Goal: Task Accomplishment & Management: Complete application form

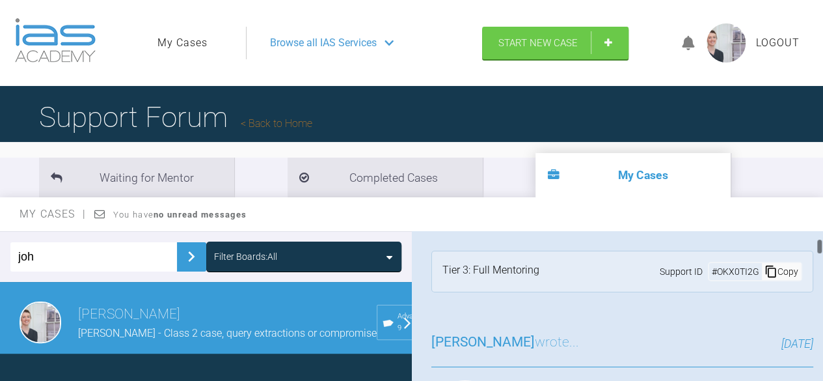
scroll to position [717, 0]
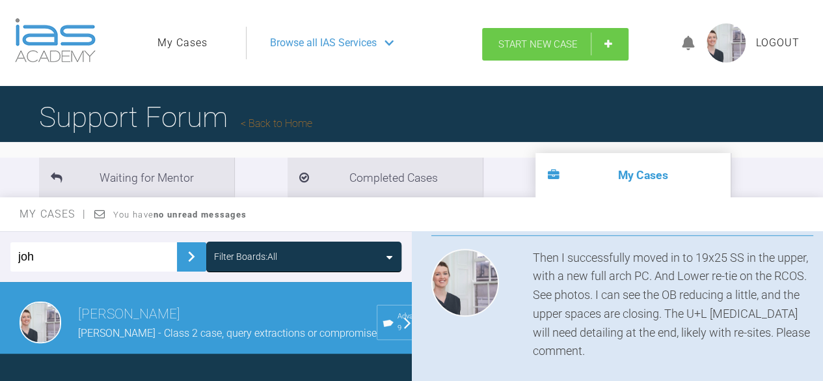
click at [519, 33] on link "Start New Case" at bounding box center [555, 44] width 146 height 33
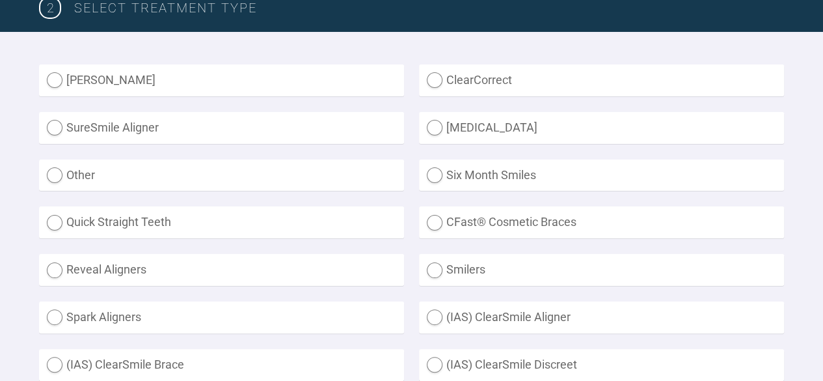
scroll to position [354, 0]
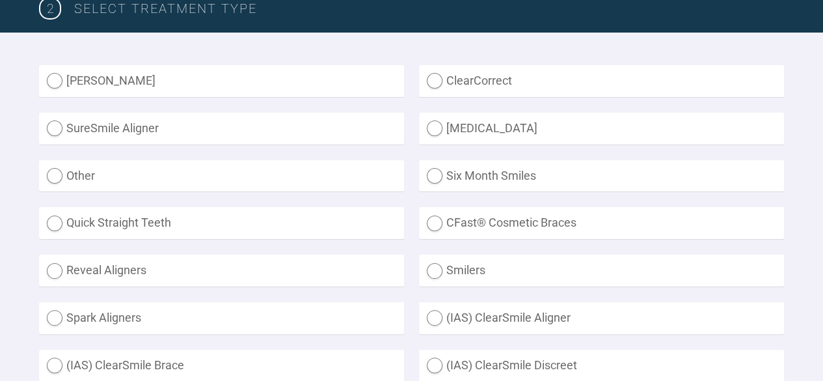
click at [53, 171] on label "Other" at bounding box center [221, 176] width 365 height 32
radio input "true"
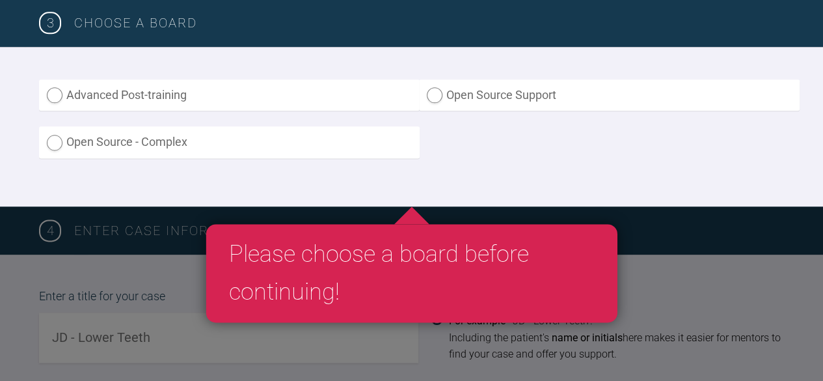
scroll to position [786, 0]
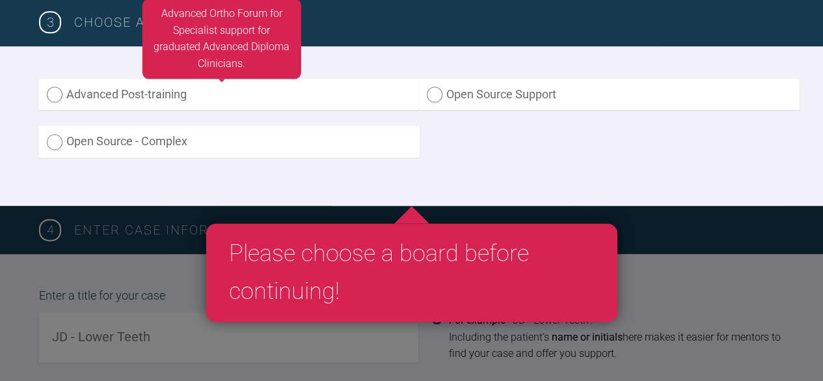
click at [53, 98] on label "Advanced Post-training" at bounding box center [229, 95] width 381 height 32
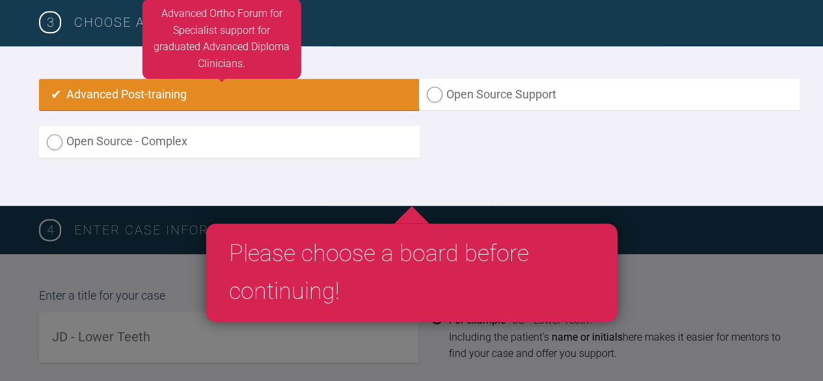
radio input "true"
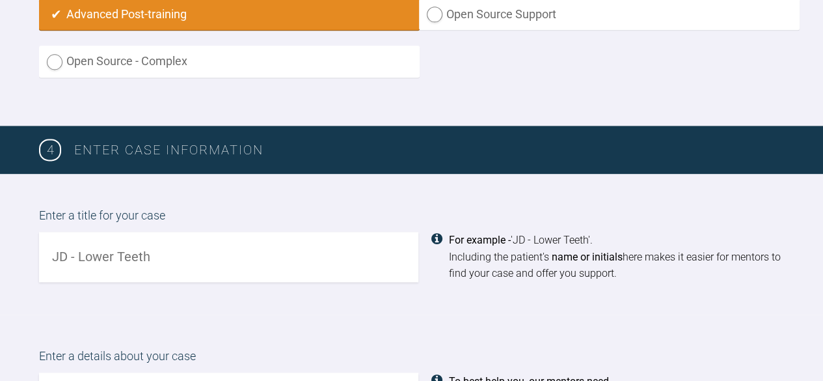
click at [179, 269] on input "text" at bounding box center [228, 257] width 379 height 50
click at [479, 89] on div "Advanced Post-training Open Source Support Open Source - Complex" at bounding box center [411, 46] width 745 height 95
click at [201, 264] on input "[PERSON_NAME] -" at bounding box center [228, 257] width 379 height 50
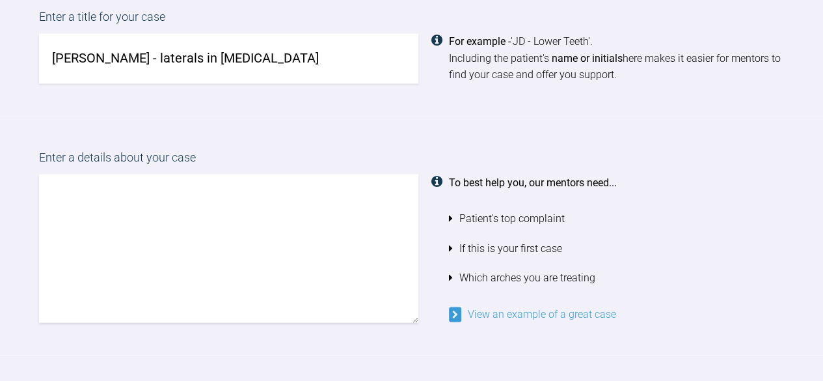
scroll to position [1065, 0]
type input "[PERSON_NAME] - laterals in [MEDICAL_DATA]"
click at [201, 264] on textarea at bounding box center [228, 247] width 379 height 148
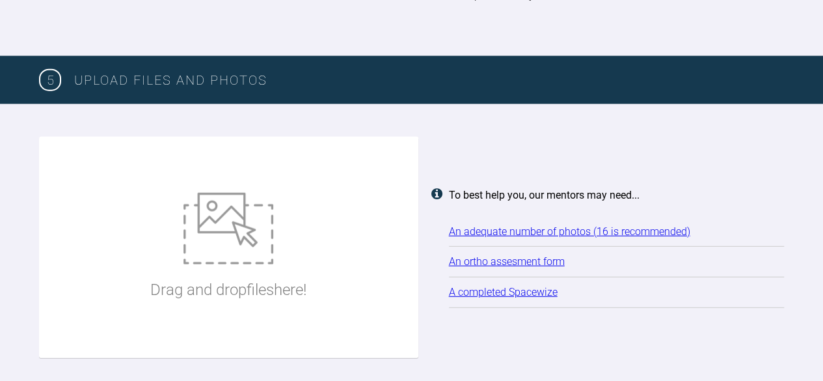
scroll to position [1615, 0]
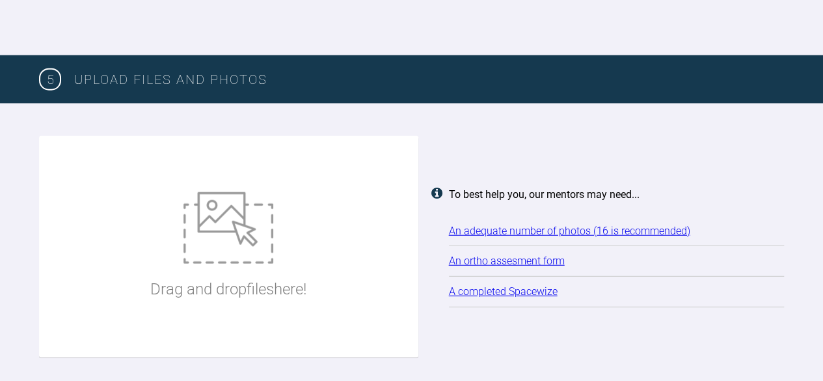
type textarea "Please advise if there's anything I seem to be missing here."
click at [268, 242] on img at bounding box center [229, 228] width 90 height 72
click at [279, 260] on div "Drag and drop files here!" at bounding box center [228, 246] width 156 height 195
type input "C:\fakepath\IAS ADP form - [PERSON_NAME] [PERSON_NAME].doc"
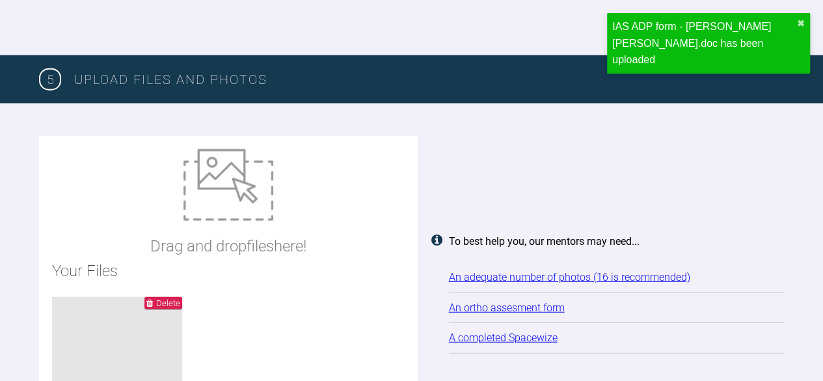
click at [230, 217] on img at bounding box center [229, 185] width 90 height 72
type input "C:\fakepath\Carney_Lily_Rose_20250714_202131.jpg"
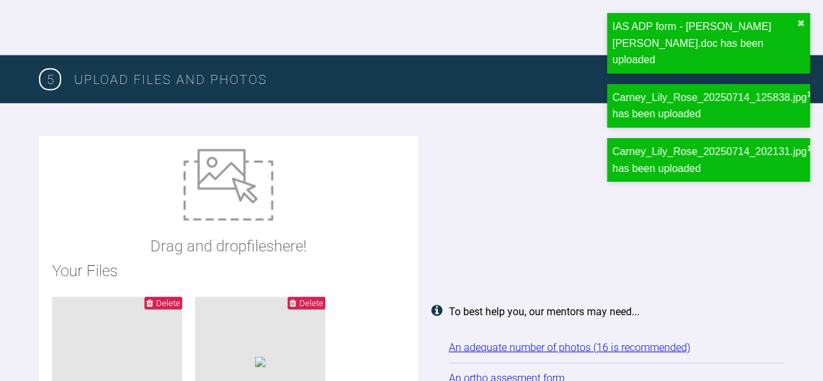
click at [254, 208] on img at bounding box center [229, 185] width 90 height 72
type input "C:\fakepath\IMG_8879.JPG"
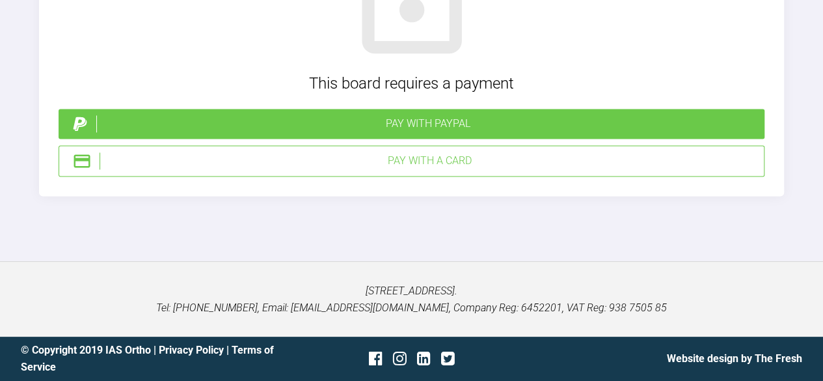
scroll to position [4285, 0]
click at [429, 176] on div "Pay with a Card" at bounding box center [412, 160] width 706 height 31
click at [333, 169] on div "Pay with a Card" at bounding box center [429, 160] width 659 height 17
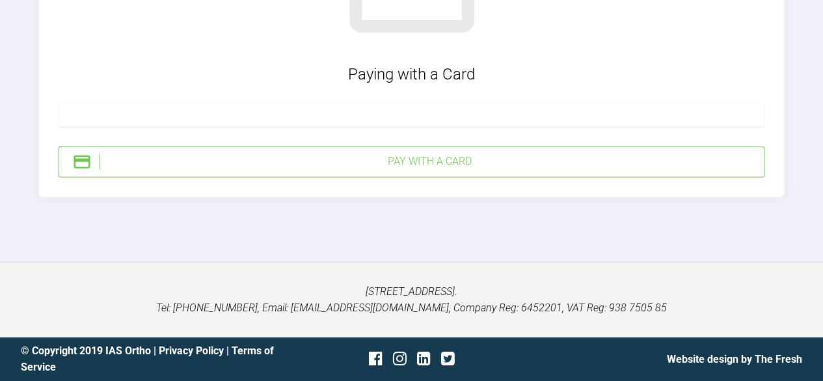
click at [513, 170] on div "Pay with a Card" at bounding box center [429, 161] width 659 height 17
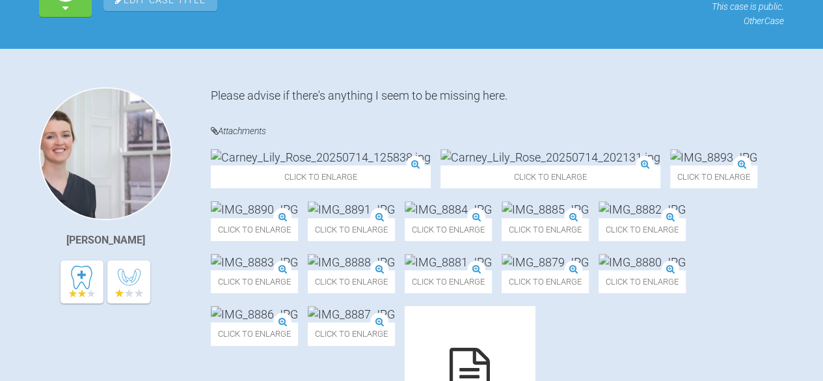
scroll to position [171, 0]
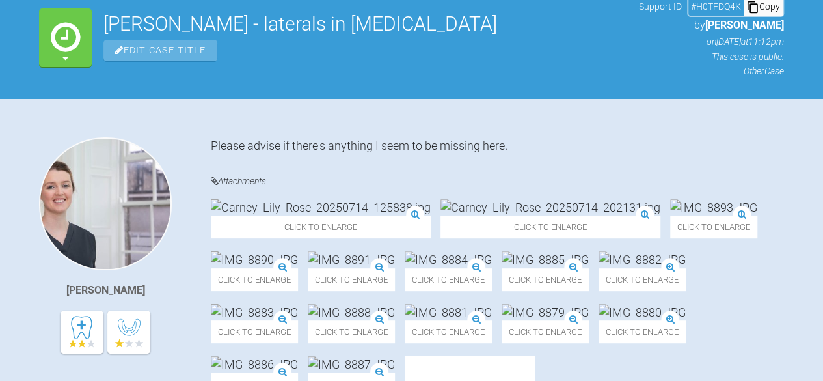
click at [68, 59] on icon at bounding box center [65, 58] width 6 height 10
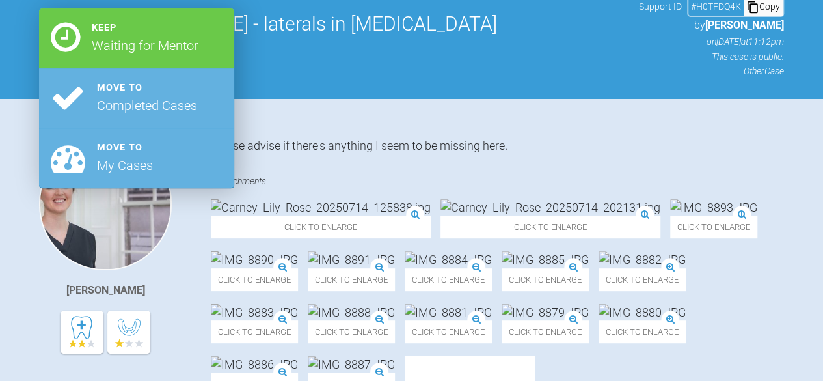
click at [5, 84] on div "Waiting for Mentor Keep Waiting for Mentor Move to Completed Cases Move to My C…" at bounding box center [411, 37] width 823 height 120
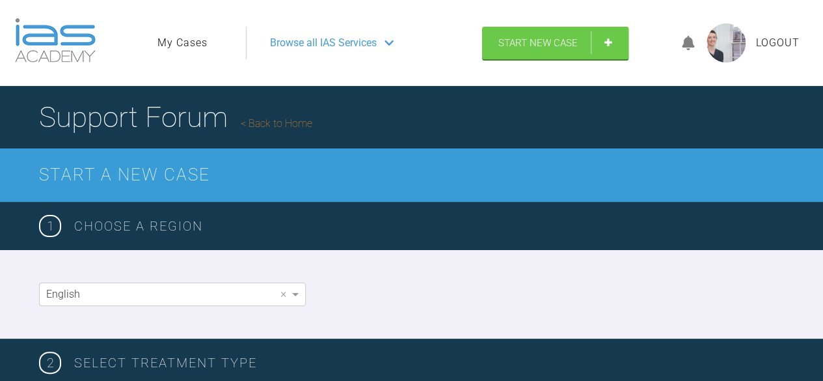
click at [294, 120] on link "Back to Home" at bounding box center [277, 123] width 72 height 12
